Goal: Task Accomplishment & Management: Manage account settings

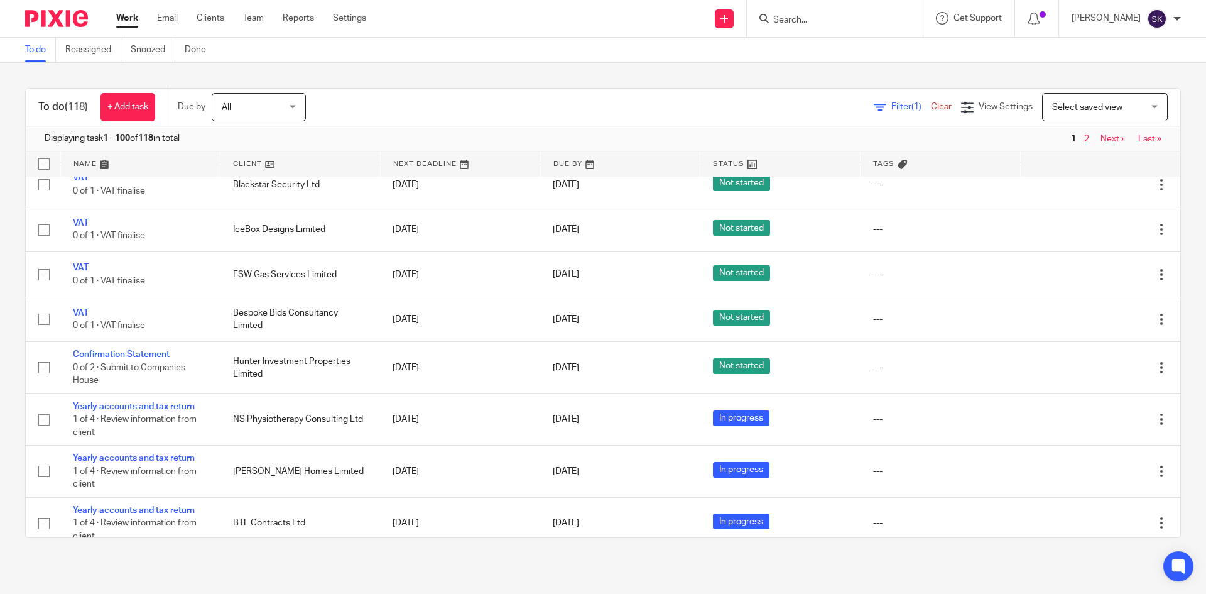
scroll to position [565, 0]
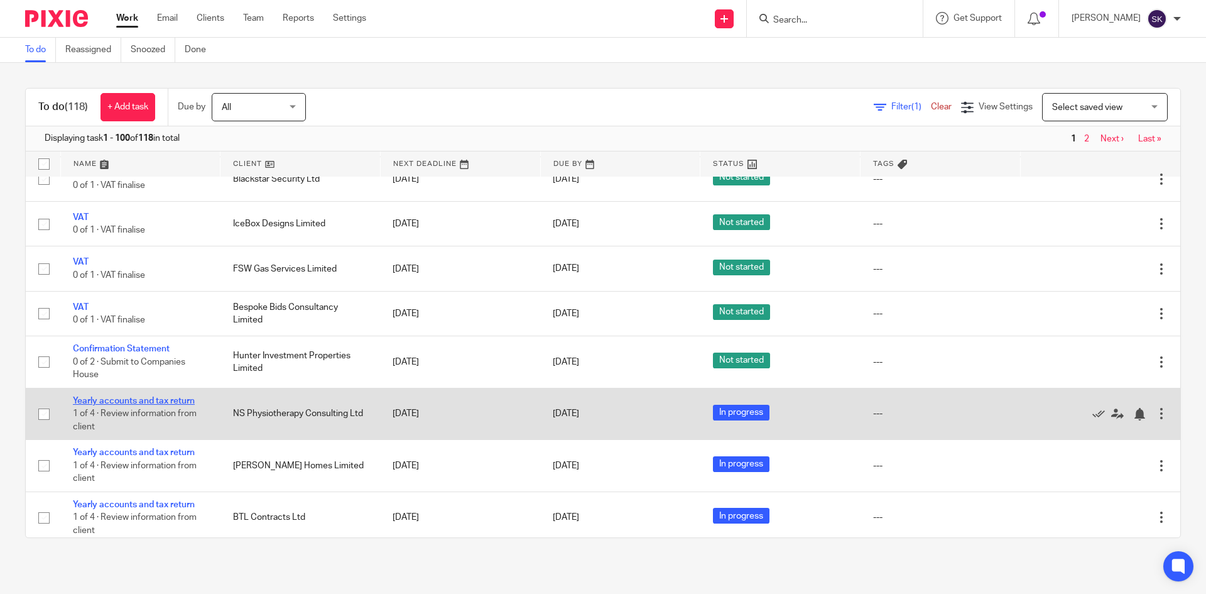
click at [161, 400] on link "Yearly accounts and tax return" at bounding box center [134, 400] width 122 height 9
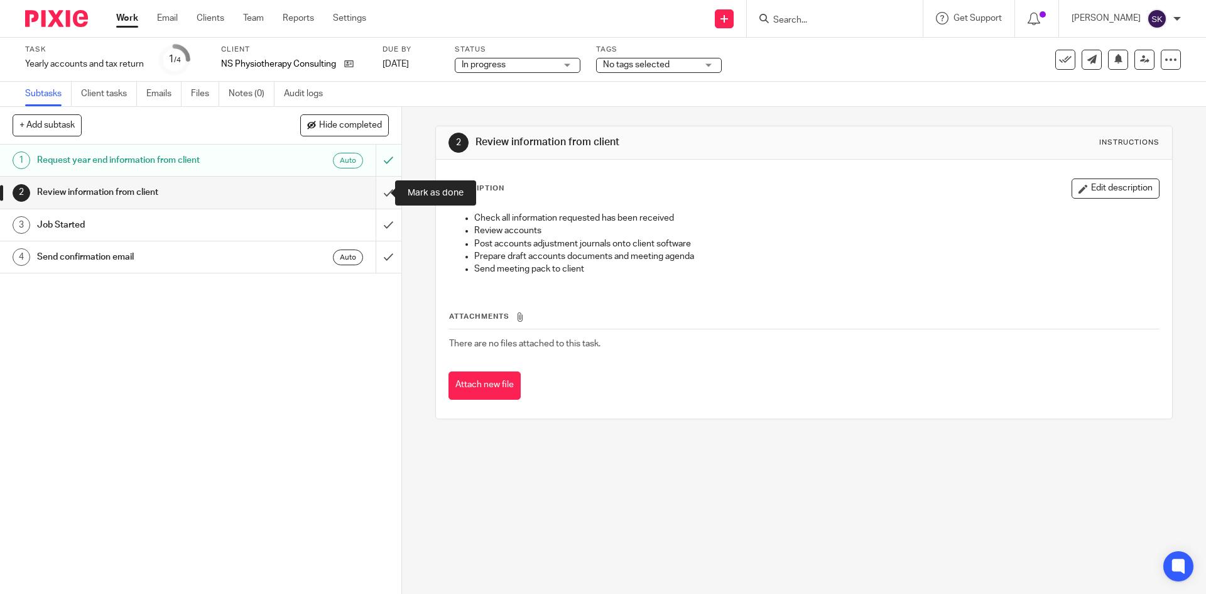
click at [380, 185] on input "submit" at bounding box center [200, 192] width 401 height 31
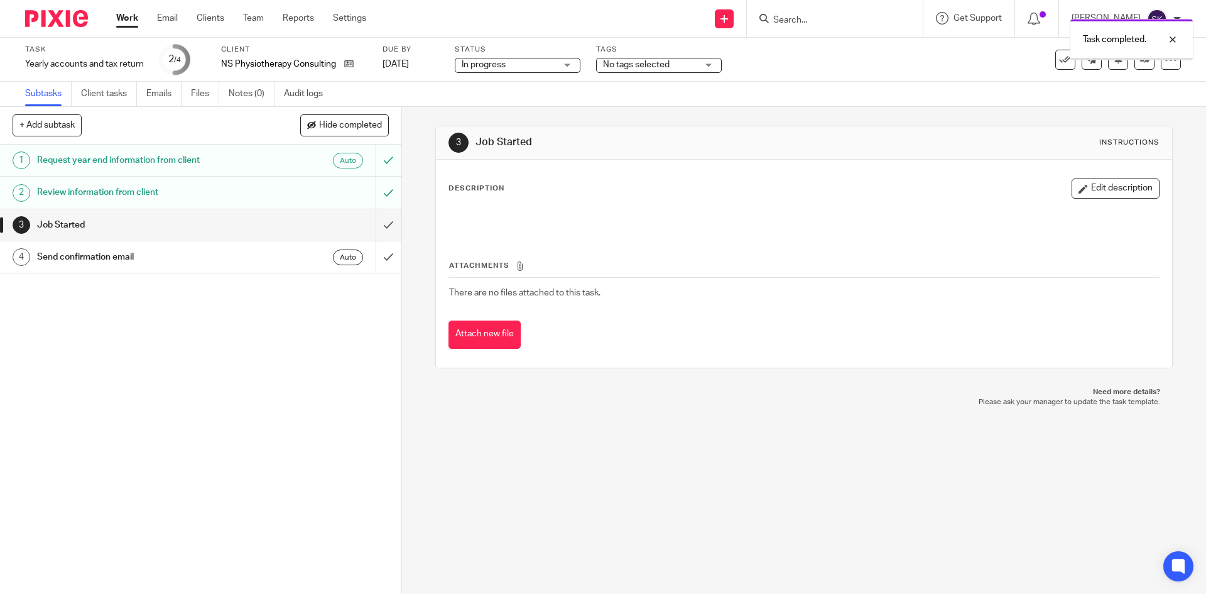
click at [376, 227] on input "submit" at bounding box center [200, 224] width 401 height 31
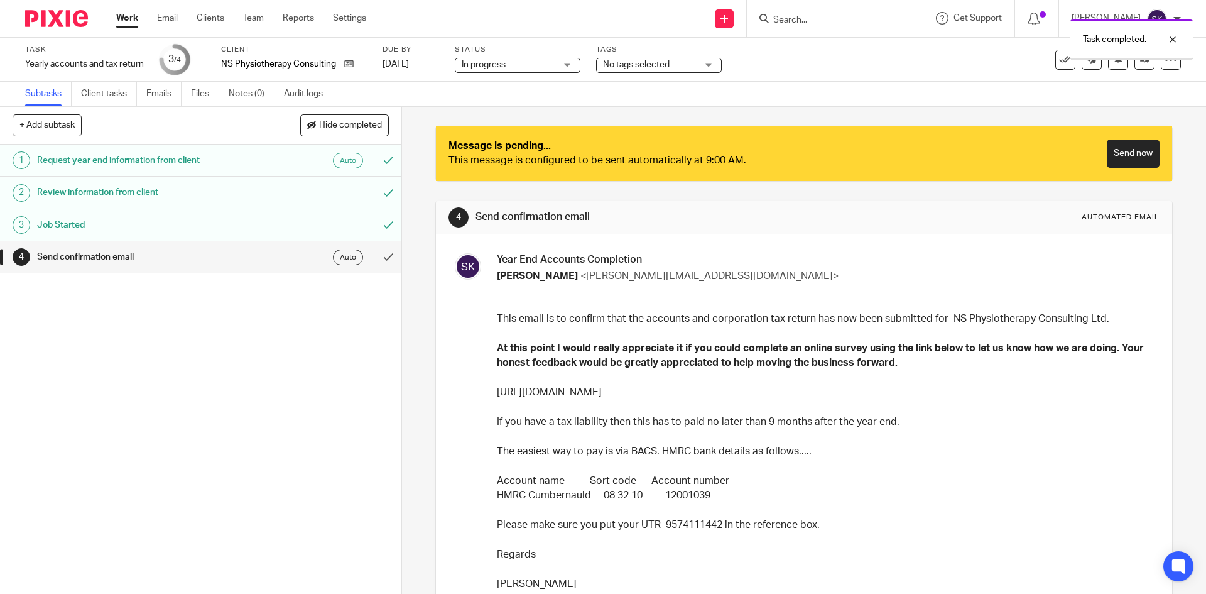
click at [374, 261] on input "submit" at bounding box center [200, 256] width 401 height 31
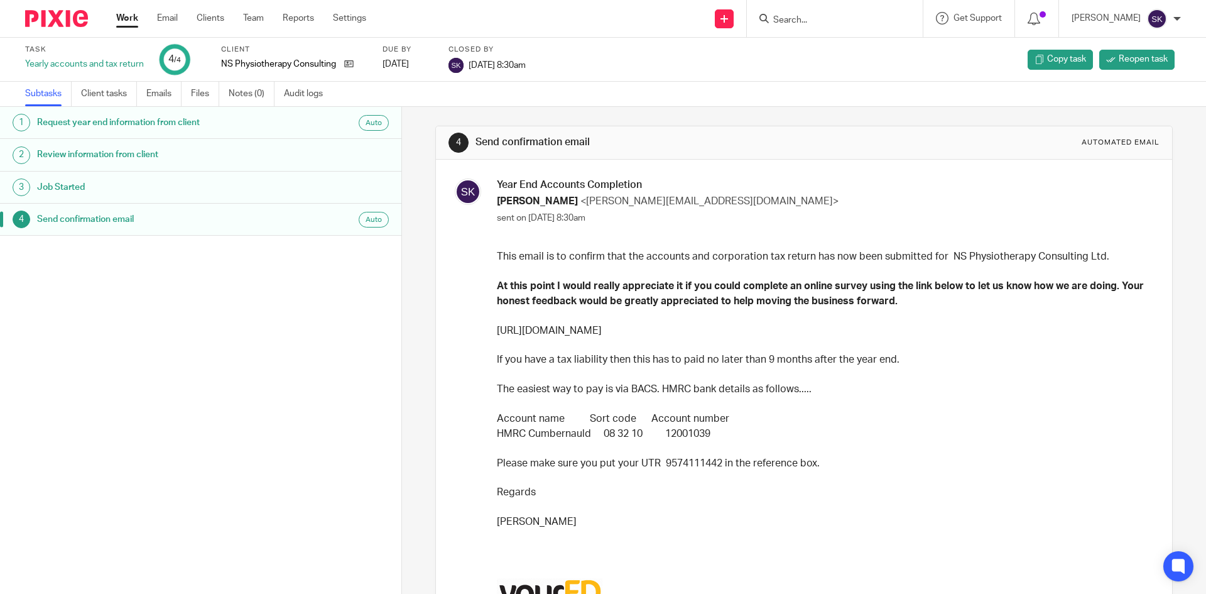
click at [805, 23] on input "Search" at bounding box center [828, 20] width 113 height 11
type input "na"
click at [866, 53] on link at bounding box center [851, 49] width 163 height 19
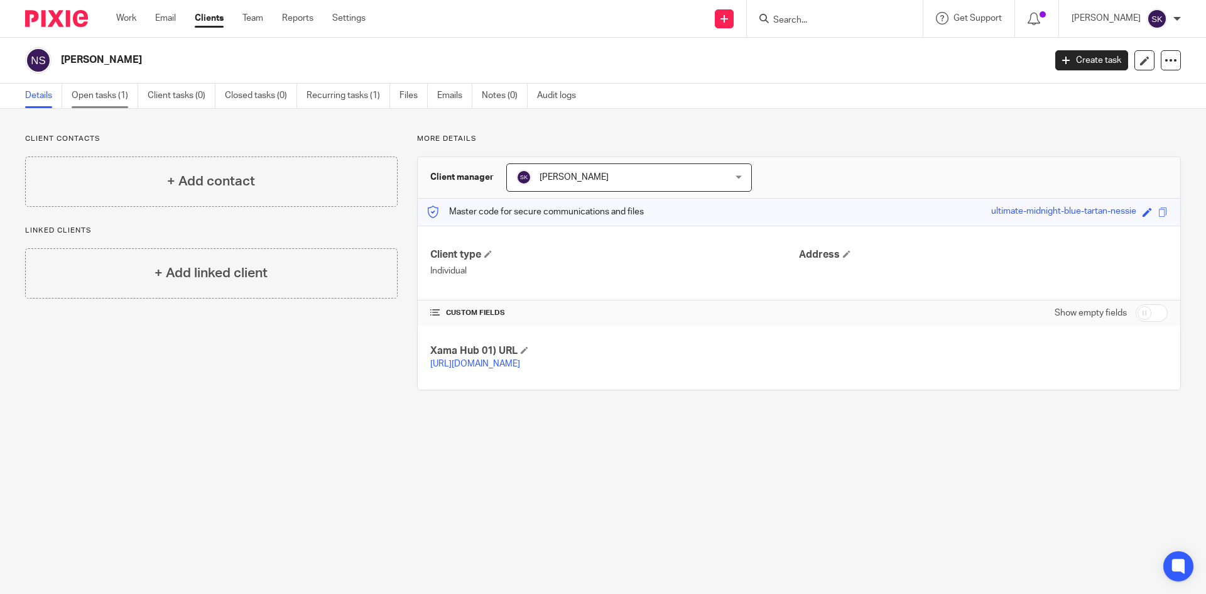
click at [92, 90] on link "Open tasks (1)" at bounding box center [105, 96] width 67 height 25
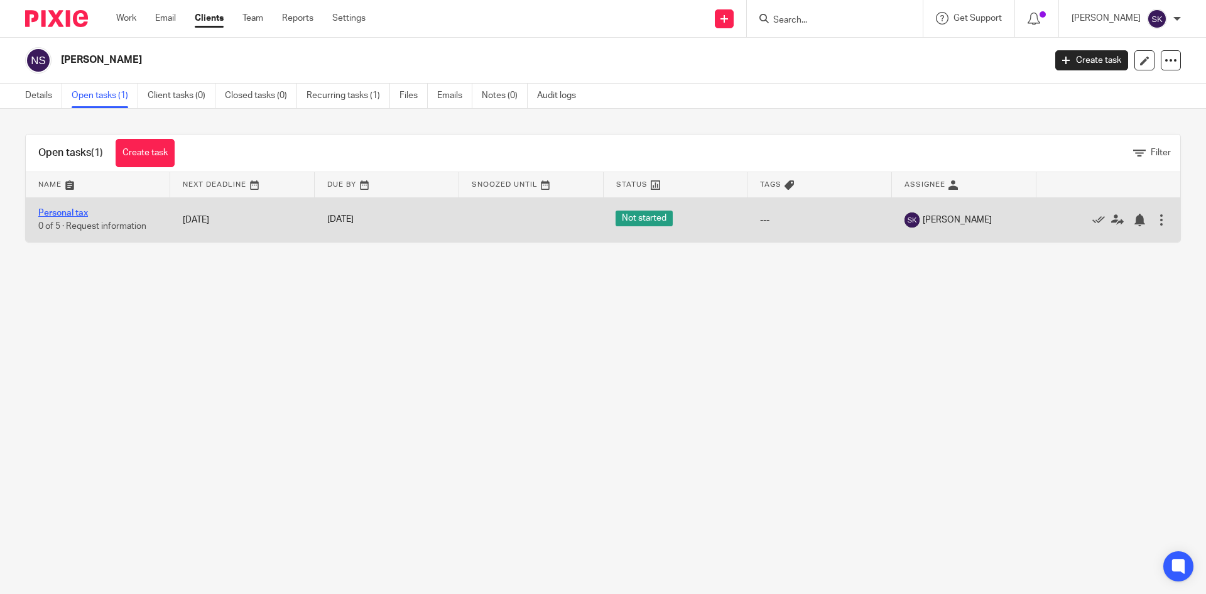
click at [68, 212] on link "Personal tax" at bounding box center [63, 213] width 50 height 9
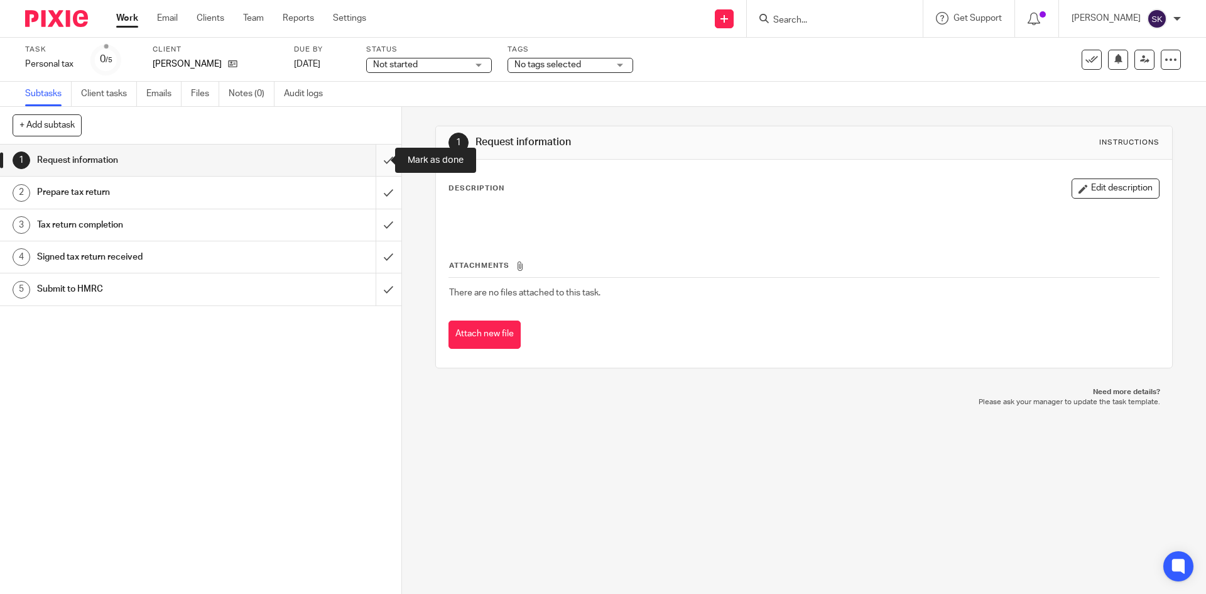
drag, startPoint x: 369, startPoint y: 162, endPoint x: 376, endPoint y: 163, distance: 6.4
click at [370, 162] on input "submit" at bounding box center [200, 159] width 401 height 31
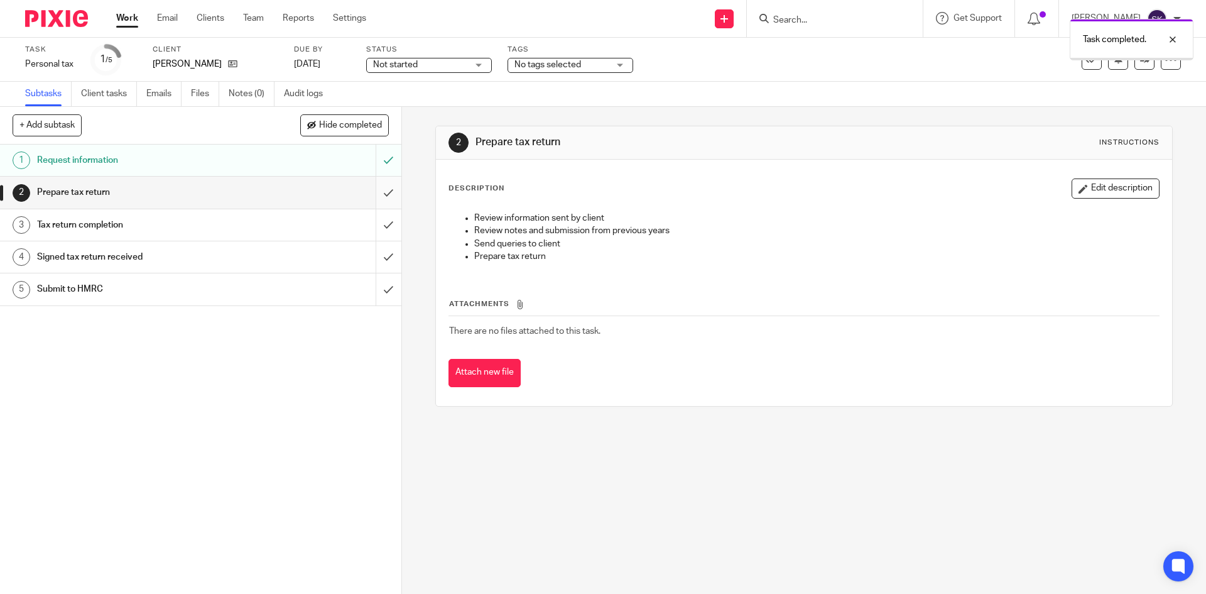
click at [384, 190] on input "submit" at bounding box center [200, 192] width 401 height 31
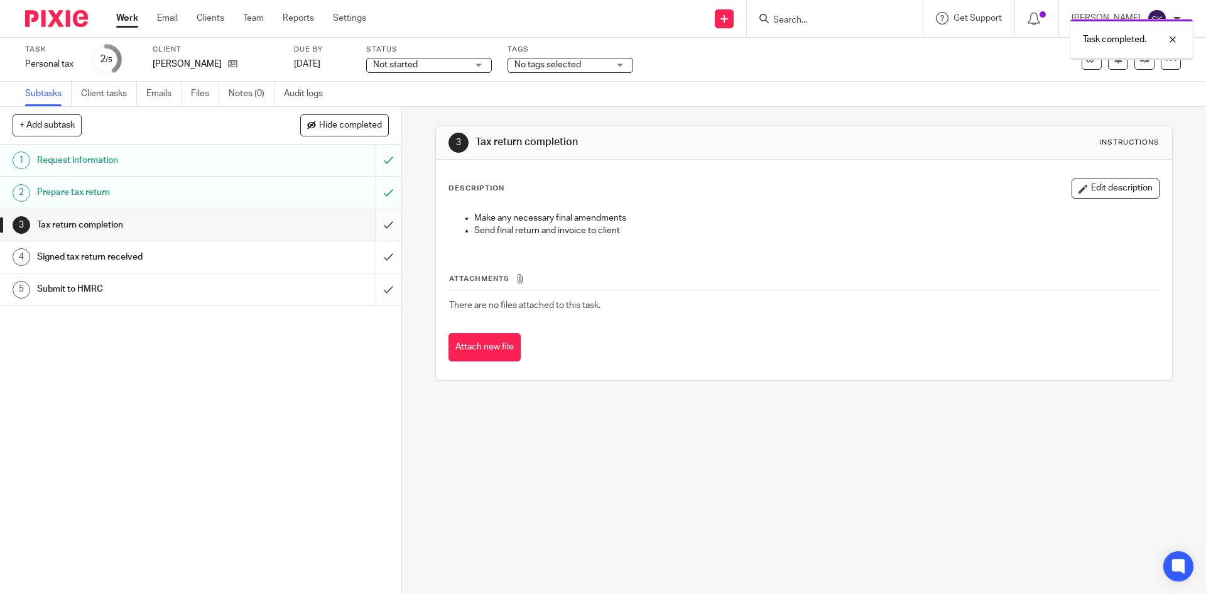
click at [377, 226] on input "submit" at bounding box center [200, 224] width 401 height 31
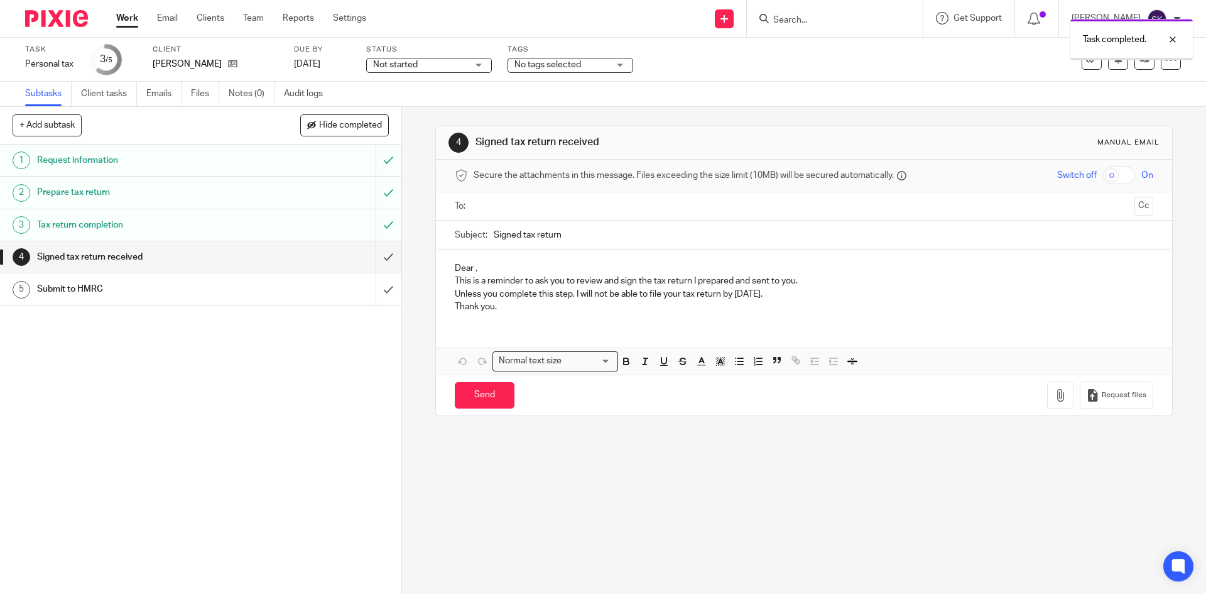
click at [371, 252] on input "submit" at bounding box center [200, 256] width 401 height 31
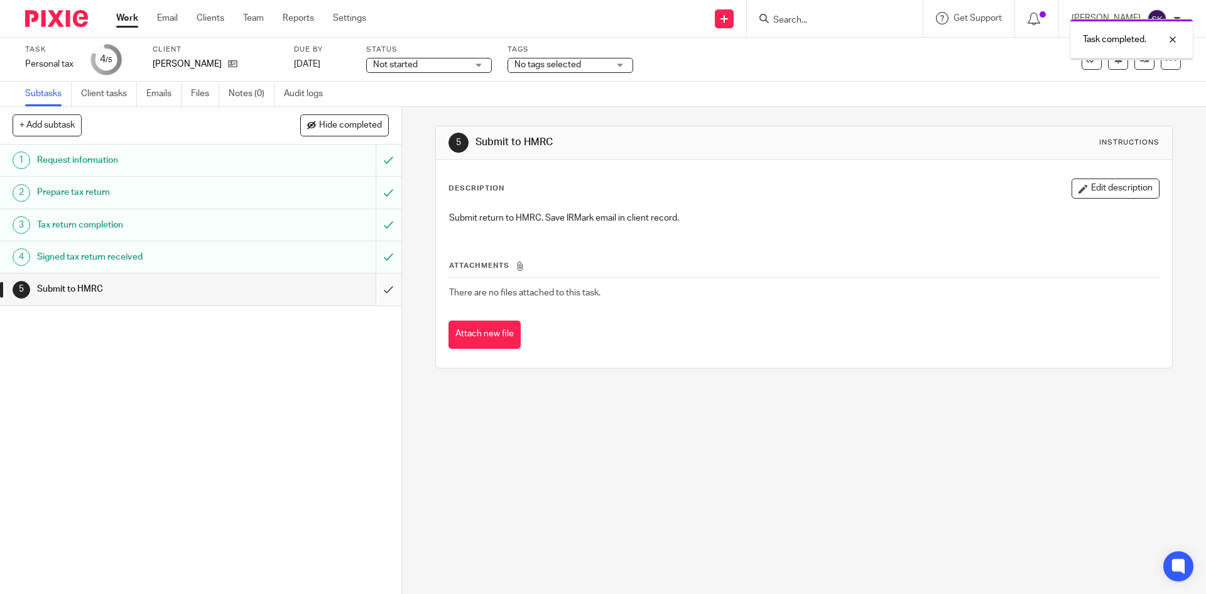
drag, startPoint x: 0, startPoint y: 0, endPoint x: 376, endPoint y: 288, distance: 473.6
click at [376, 288] on input "submit" at bounding box center [200, 288] width 401 height 31
